Goal: Task Accomplishment & Management: Manage account settings

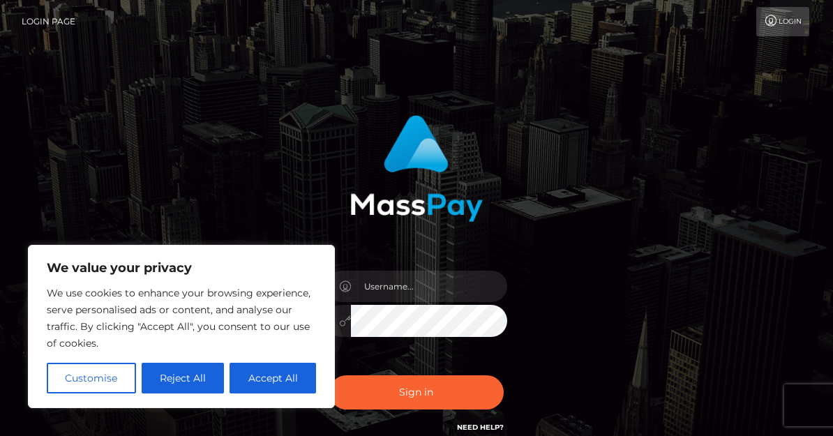
click at [379, 221] on img at bounding box center [416, 168] width 133 height 107
click at [273, 380] on button "Accept All" at bounding box center [273, 378] width 87 height 31
checkbox input "true"
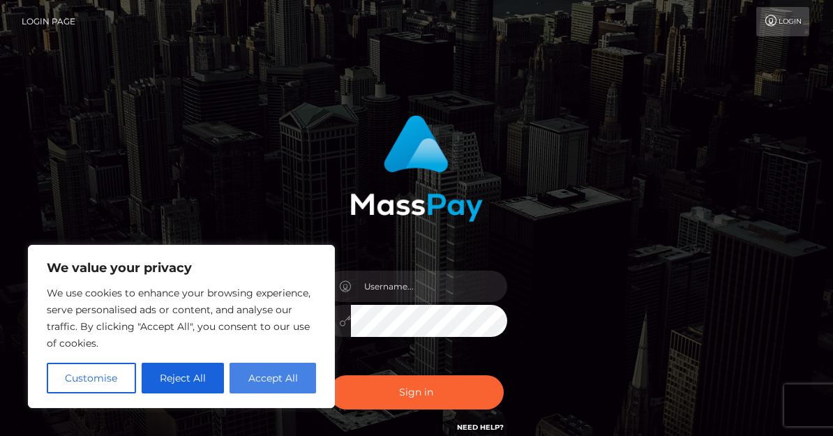
checkbox input "true"
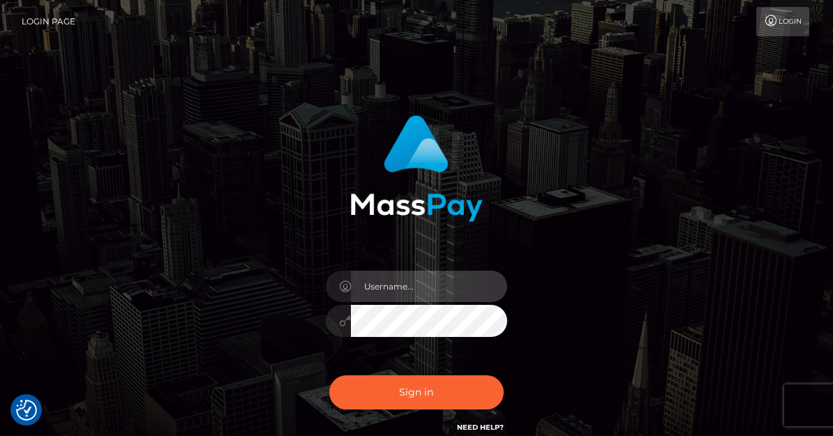
click at [396, 290] on input "text" at bounding box center [429, 286] width 156 height 31
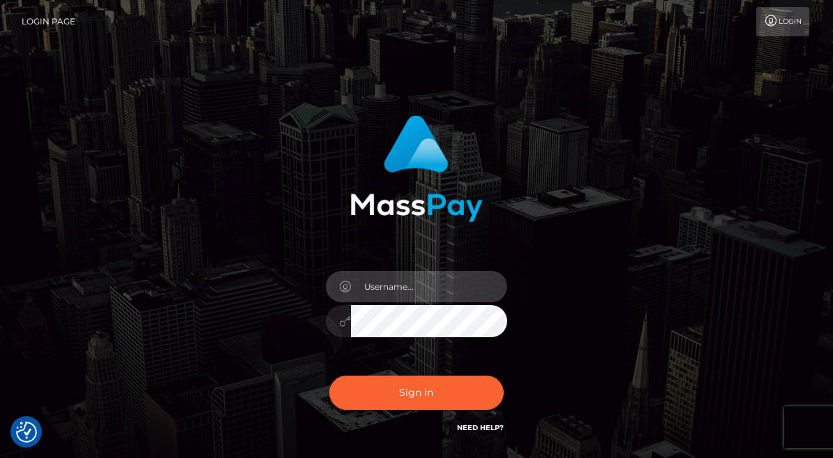
type input "iamdakotababy@gmail.com"
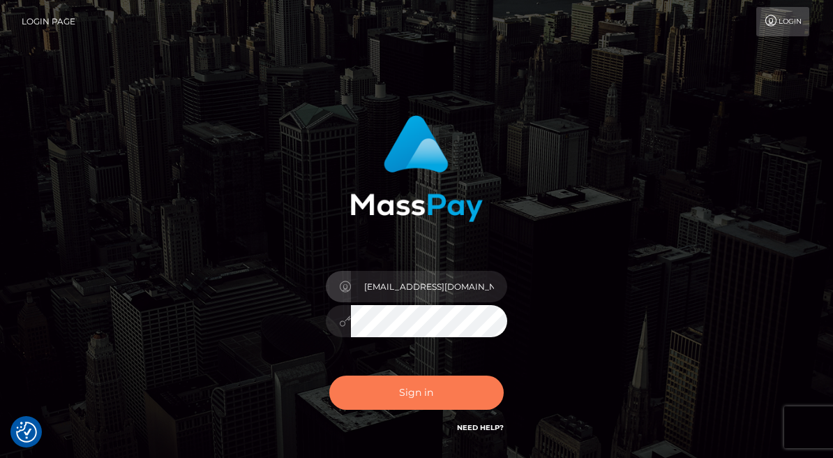
click at [463, 386] on button "Sign in" at bounding box center [416, 393] width 175 height 34
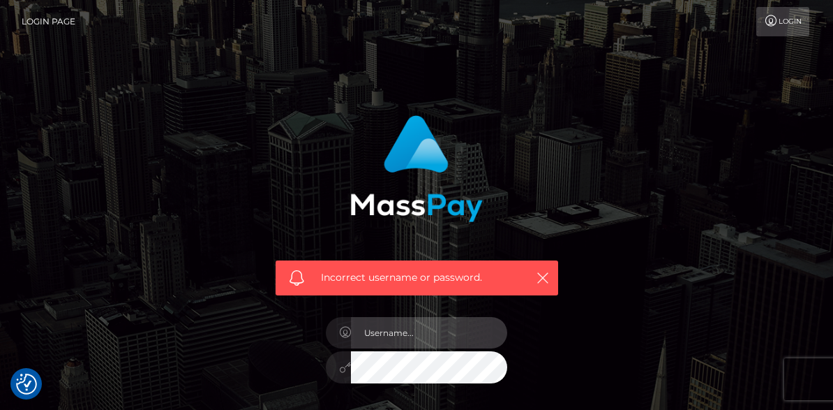
type input "iamdakotababy@gmail.com"
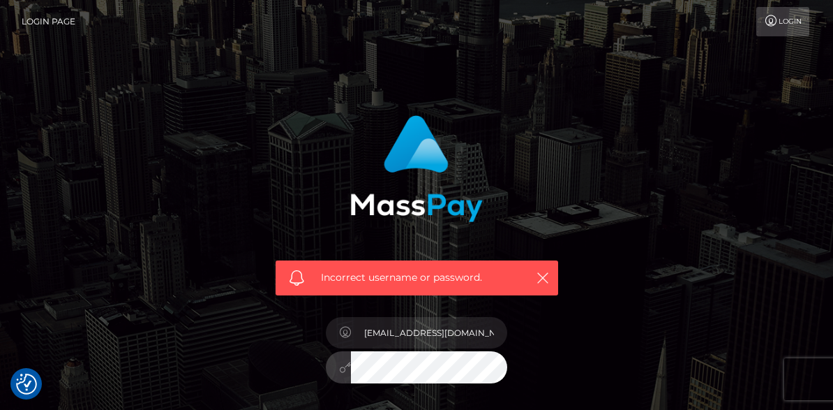
click at [343, 372] on icon at bounding box center [345, 367] width 12 height 11
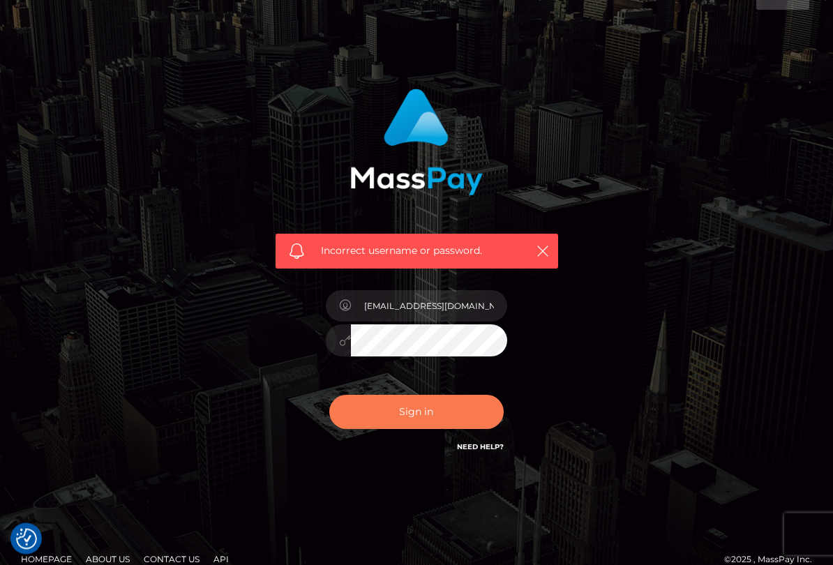
click at [463, 420] on button "Sign in" at bounding box center [416, 413] width 175 height 34
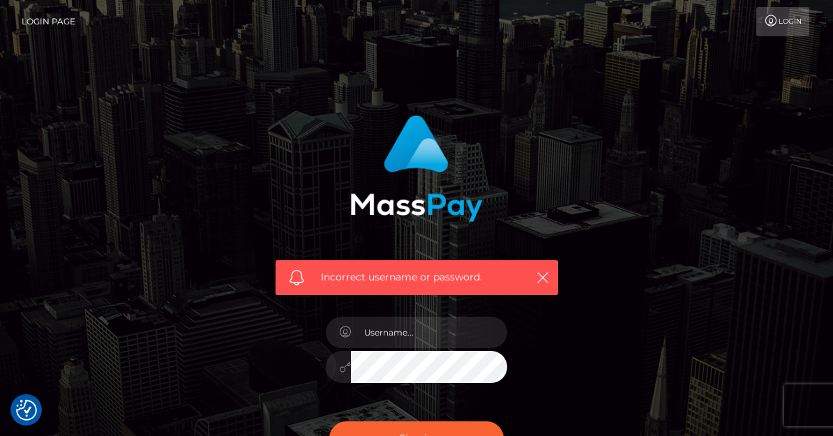
click at [446, 311] on div at bounding box center [417, 359] width 202 height 107
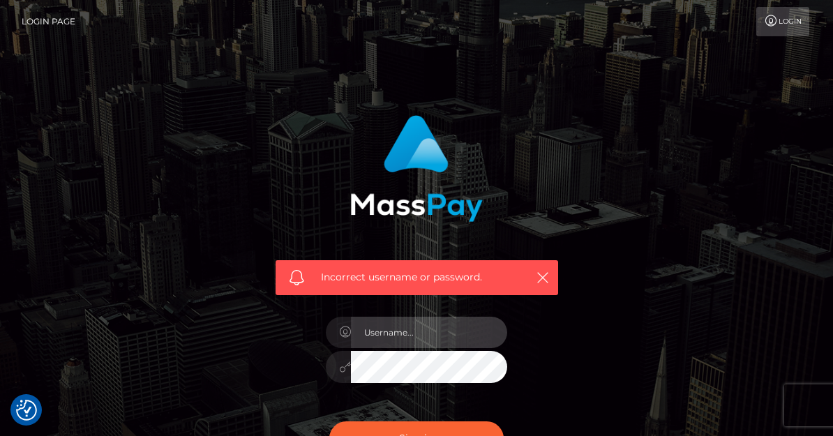
click at [490, 325] on input "text" at bounding box center [429, 332] width 156 height 31
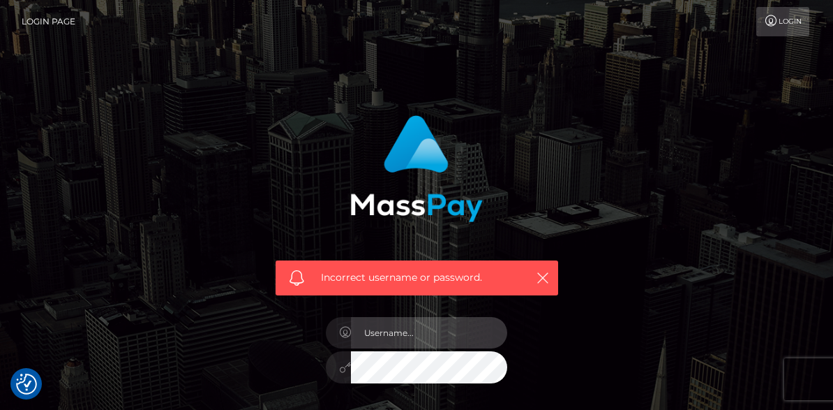
type input "iamdakotababy@gmail.com"
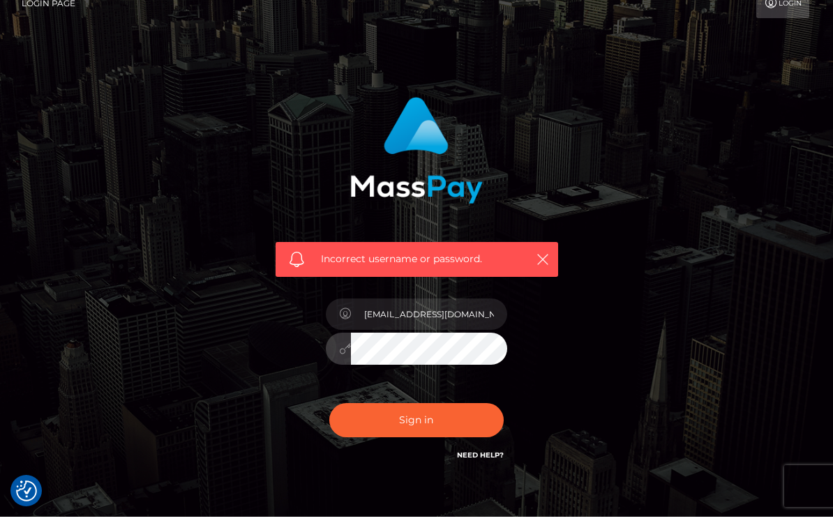
scroll to position [78, 0]
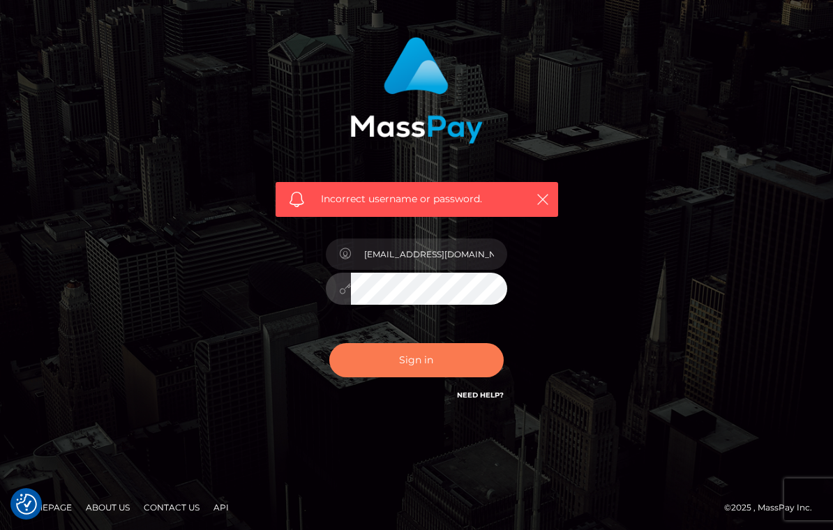
click at [470, 368] on button "Sign in" at bounding box center [416, 360] width 175 height 34
